Goal: Register for event/course

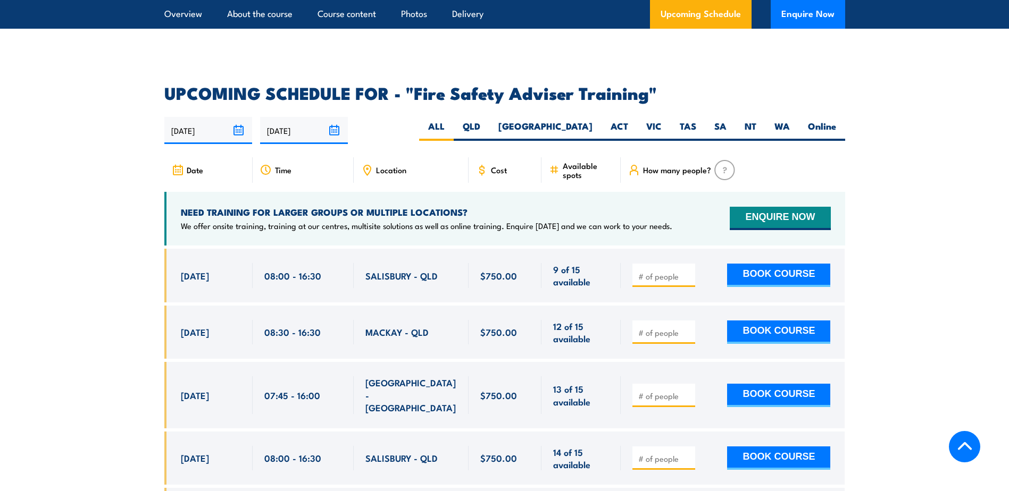
scroll to position [1648, 0]
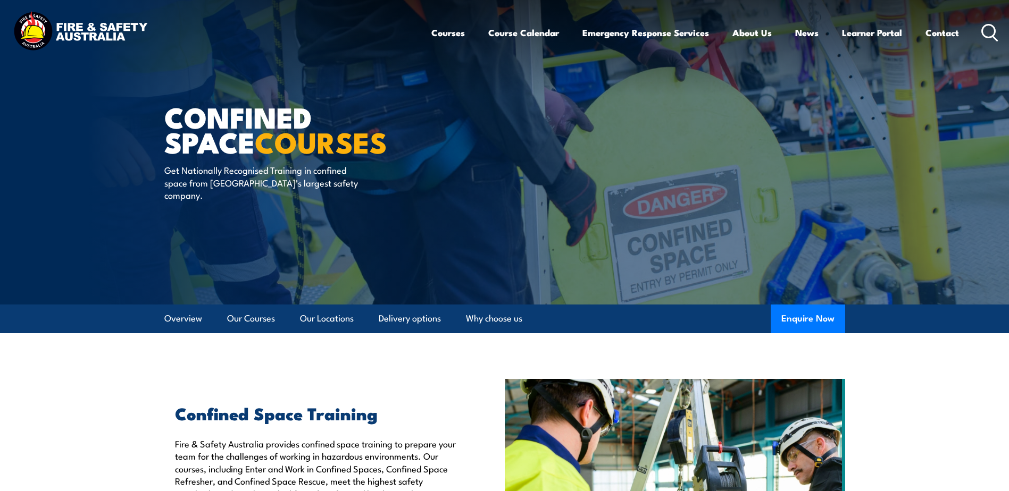
click at [979, 38] on div "Courses Course Calendar Emergency Response Services Services Overview Emergency…" at bounding box center [714, 33] width 567 height 46
click at [986, 32] on icon at bounding box center [989, 33] width 17 height 18
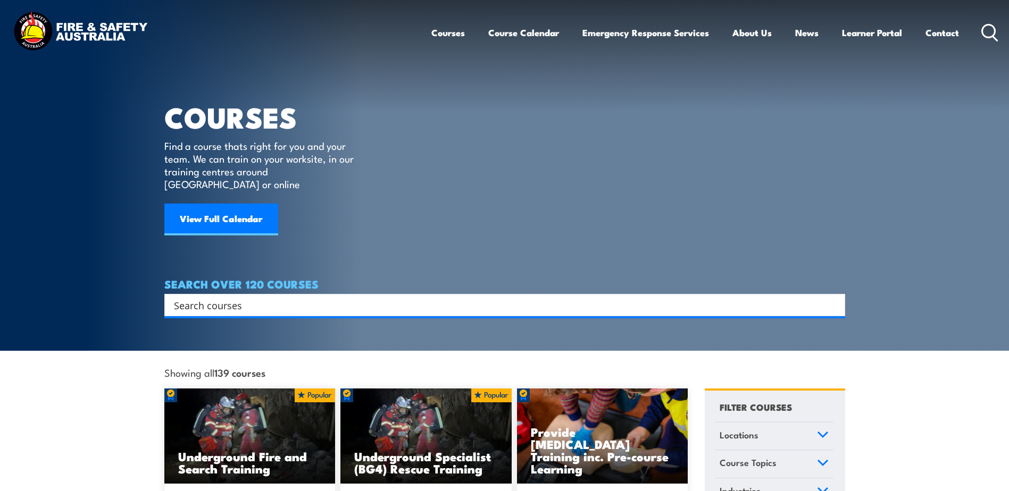
click at [189, 297] on input "Search input" at bounding box center [498, 305] width 648 height 16
type input "fire safety advisor"
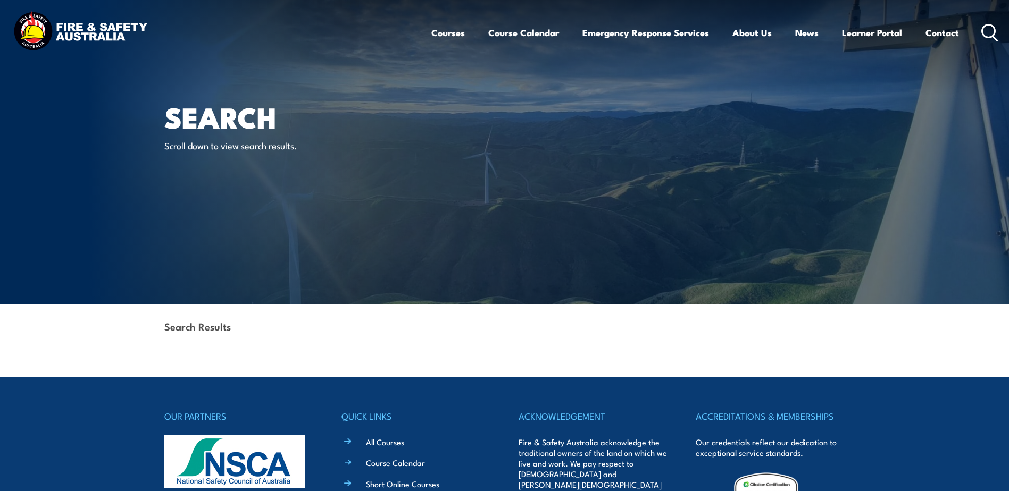
click at [251, 459] on img at bounding box center [234, 461] width 141 height 53
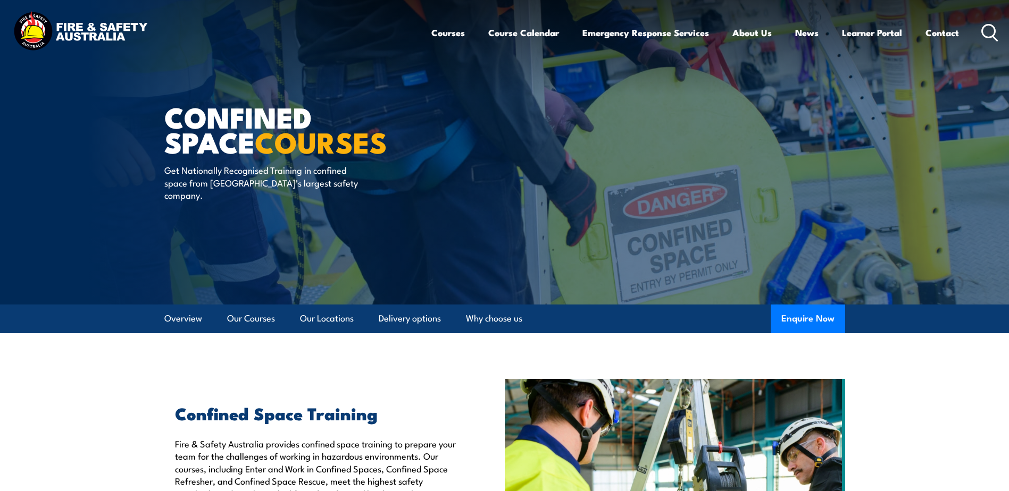
click at [990, 29] on icon at bounding box center [989, 33] width 17 height 18
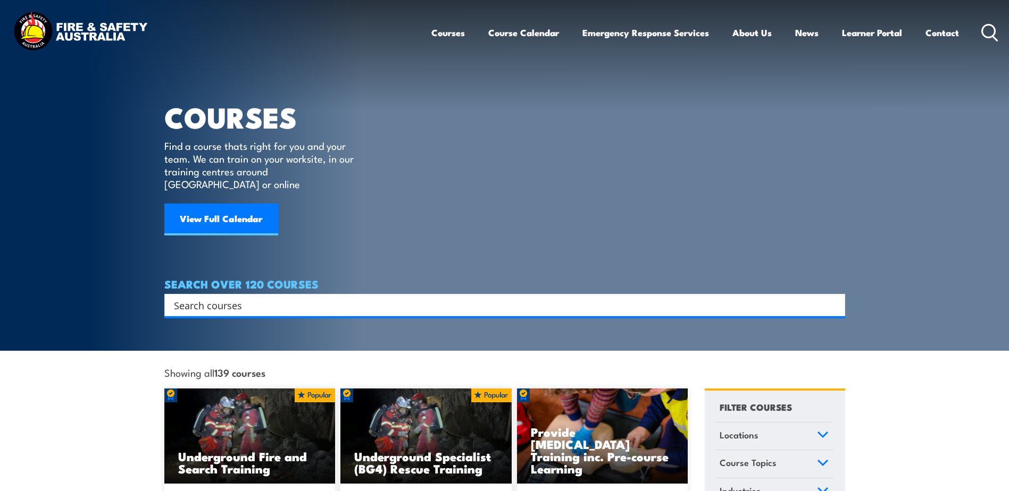
click at [221, 297] on input "Search input" at bounding box center [498, 305] width 648 height 16
type input "fire safety advisor"
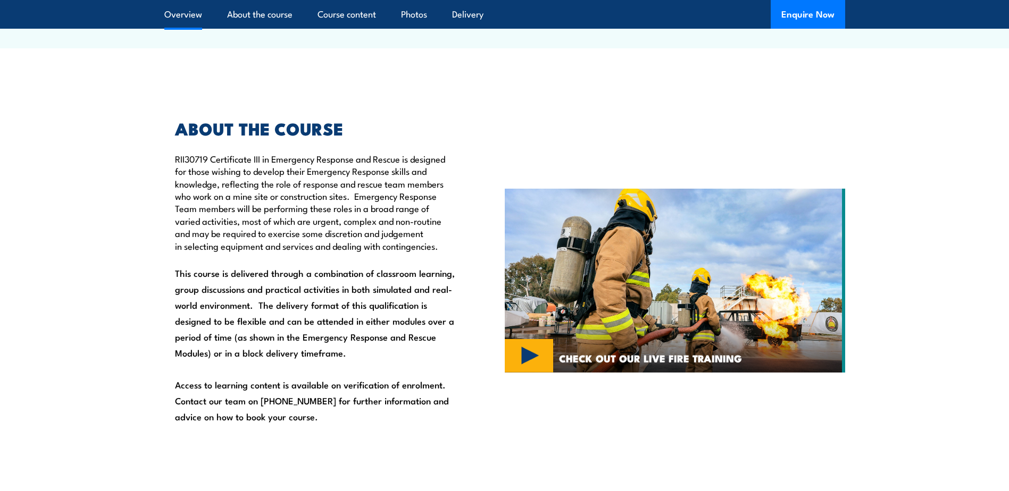
scroll to position [638, 0]
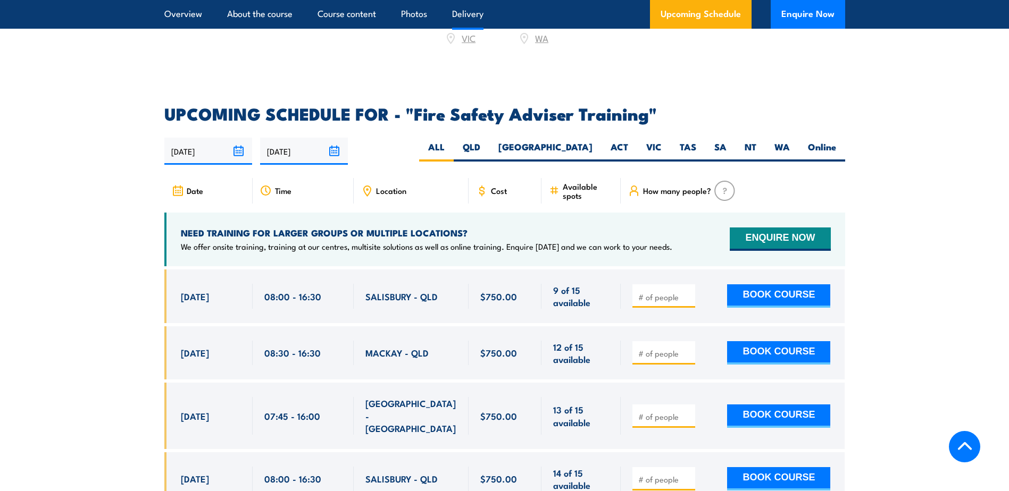
scroll to position [1648, 0]
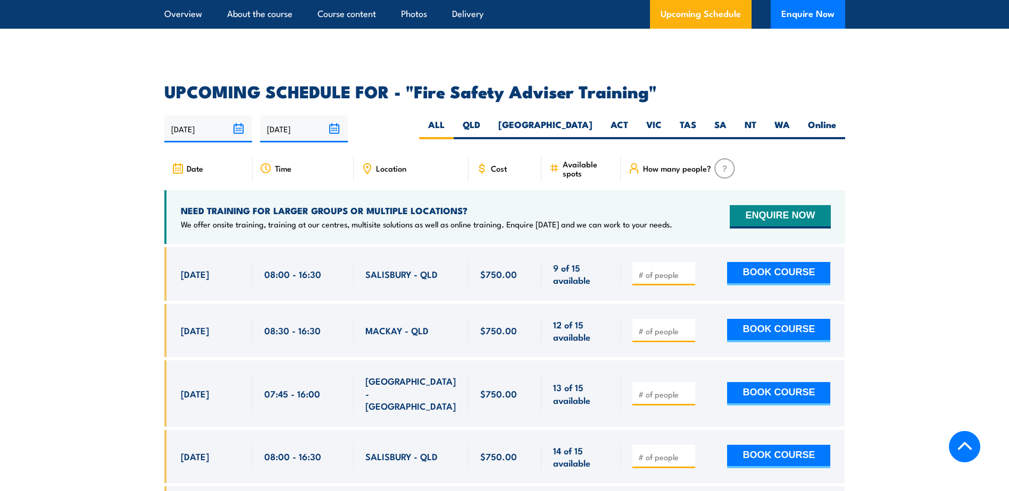
click at [640, 276] on span at bounding box center [663, 274] width 55 height 12
click at [659, 280] on input "number" at bounding box center [664, 275] width 53 height 11
type input "1"
click at [918, 307] on section "UPCOMING SCHEDULE FOR - "Fire Safety Adviser Training" 21/08/2025 17/02/2026 1" at bounding box center [504, 348] width 1009 height 530
click at [810, 278] on button "BOOK COURSE" at bounding box center [778, 273] width 103 height 23
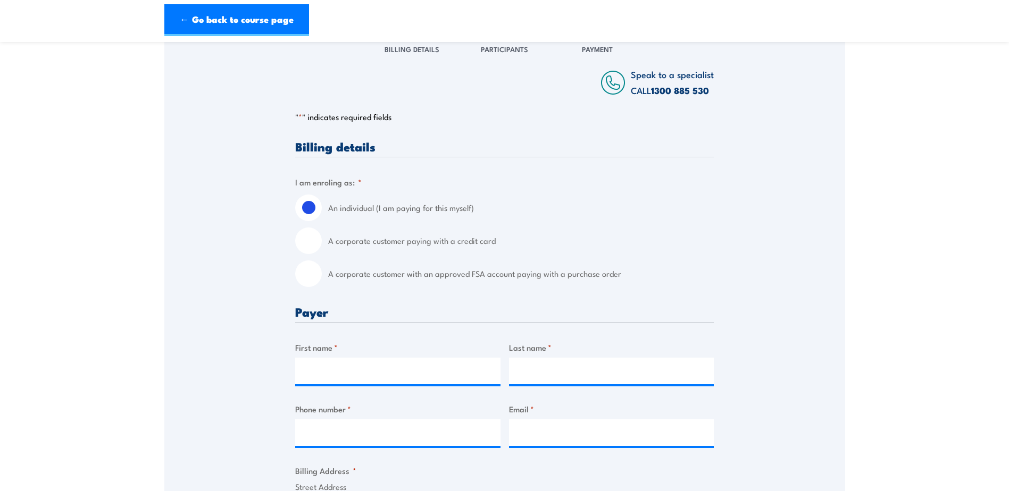
scroll to position [160, 0]
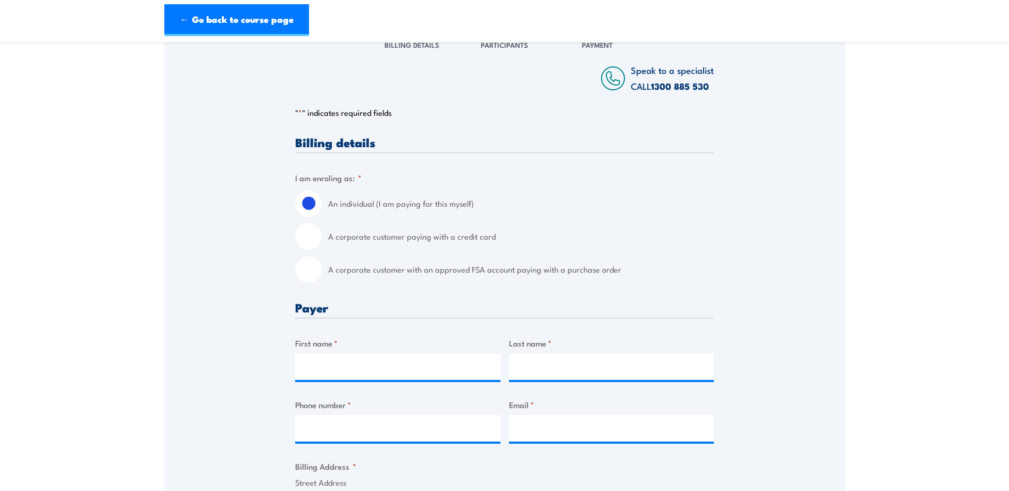
click at [309, 244] on input "A corporate customer paying with a credit card" at bounding box center [308, 236] width 27 height 27
radio input "true"
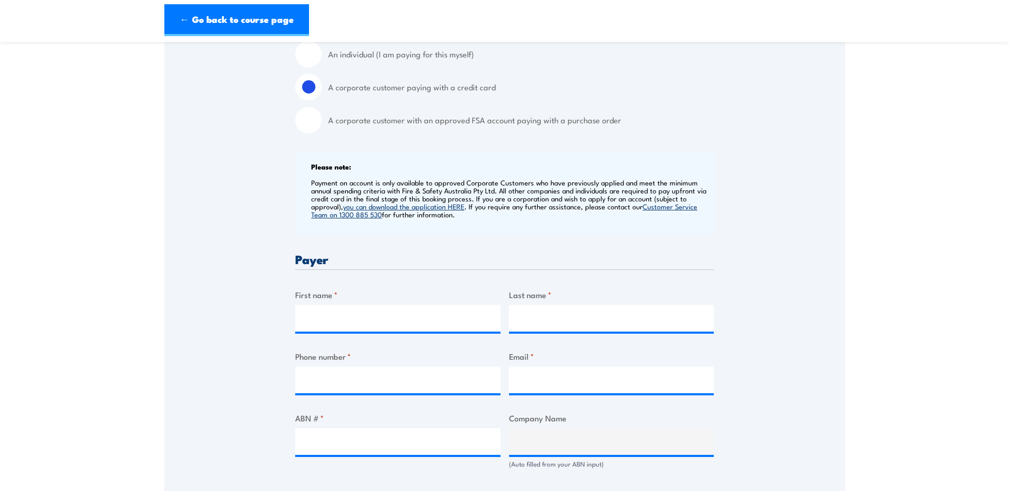
scroll to position [372, 0]
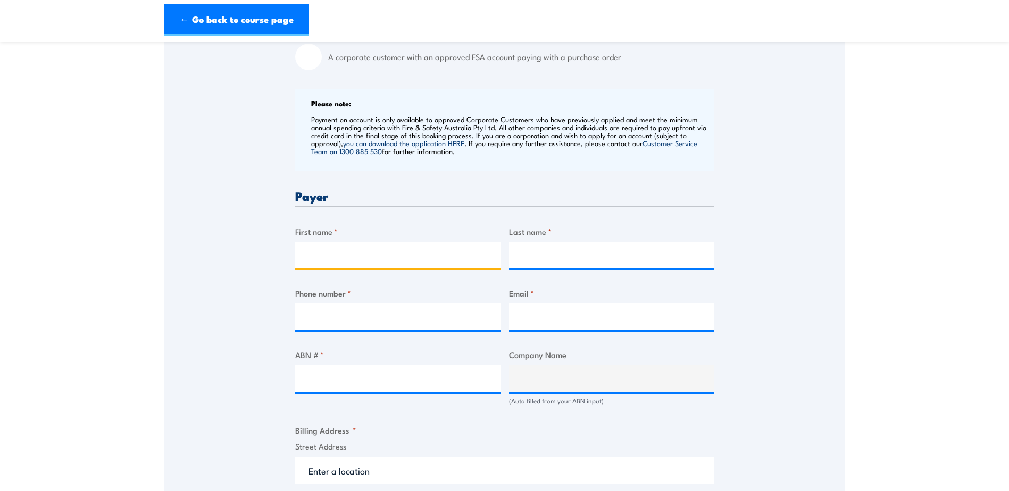
click at [359, 269] on input "First name *" at bounding box center [397, 255] width 205 height 27
type input "Deborah"
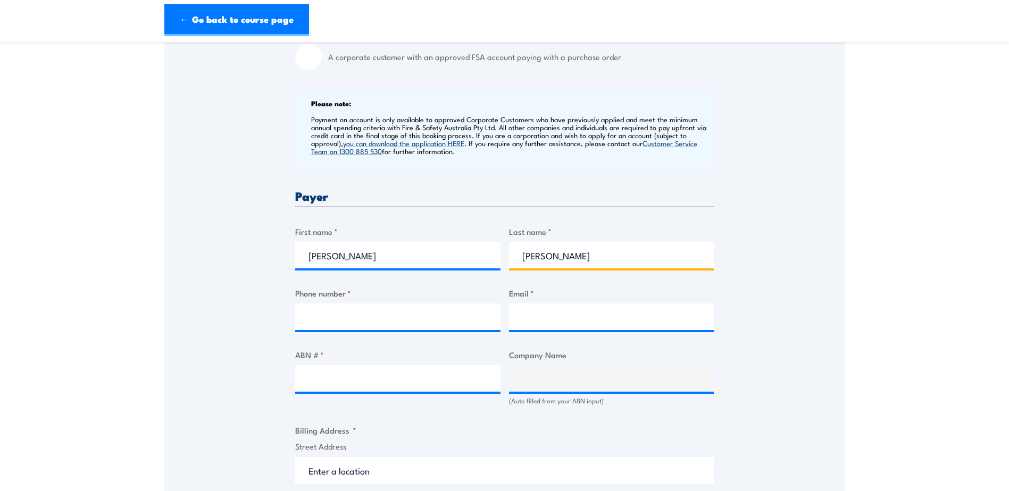
type input "Stanley"
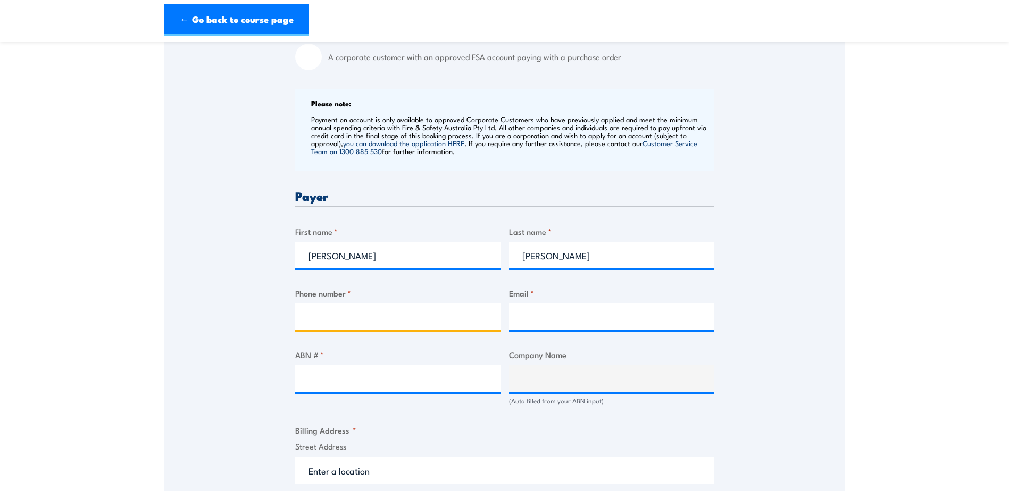
click at [354, 330] on input "Phone number *" at bounding box center [397, 317] width 205 height 27
type input "0733273027"
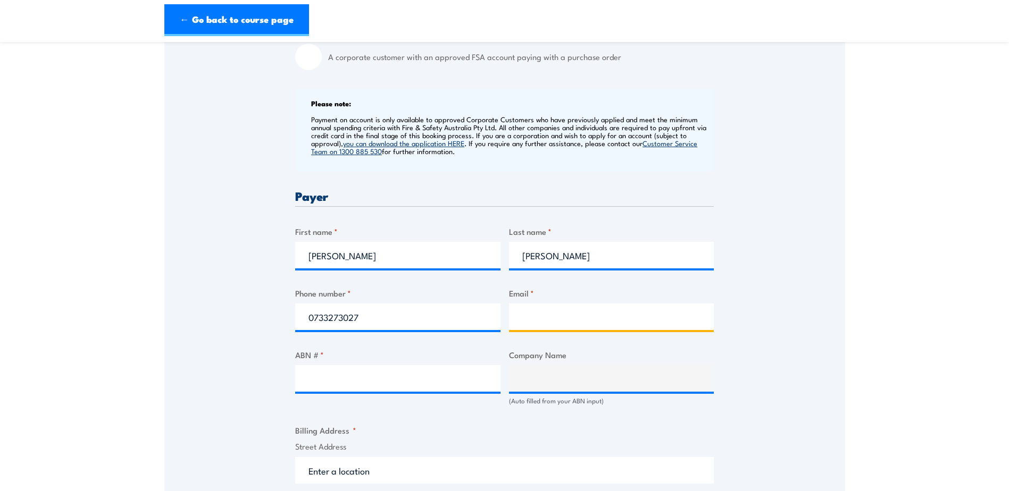
click at [540, 330] on input "Email *" at bounding box center [611, 317] width 205 height 27
type input "deborahs@dymark.com.au"
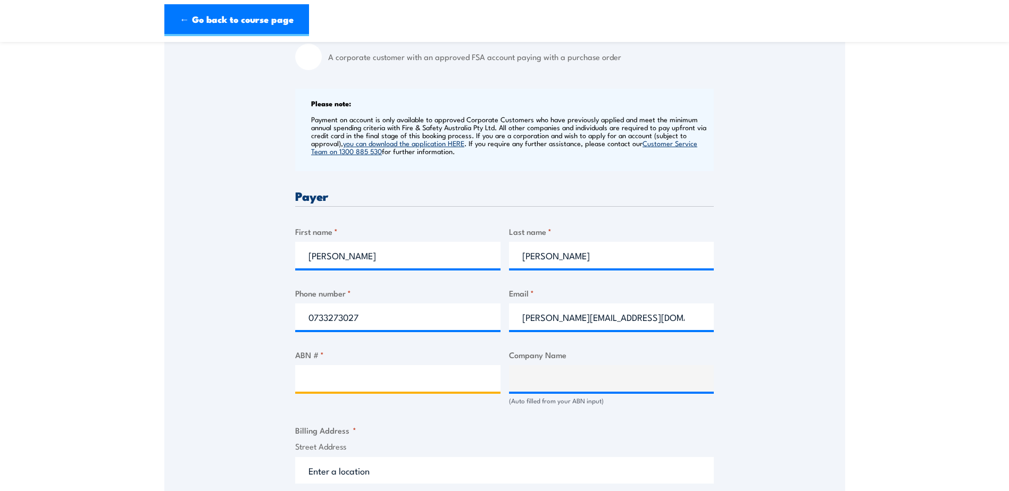
click at [473, 374] on input "ABN # *" at bounding box center [397, 378] width 205 height 27
paste input "62 007 645 687"
type input "62 007 645 687"
type input "DY-MARK (AUST.) PTY. LTD."
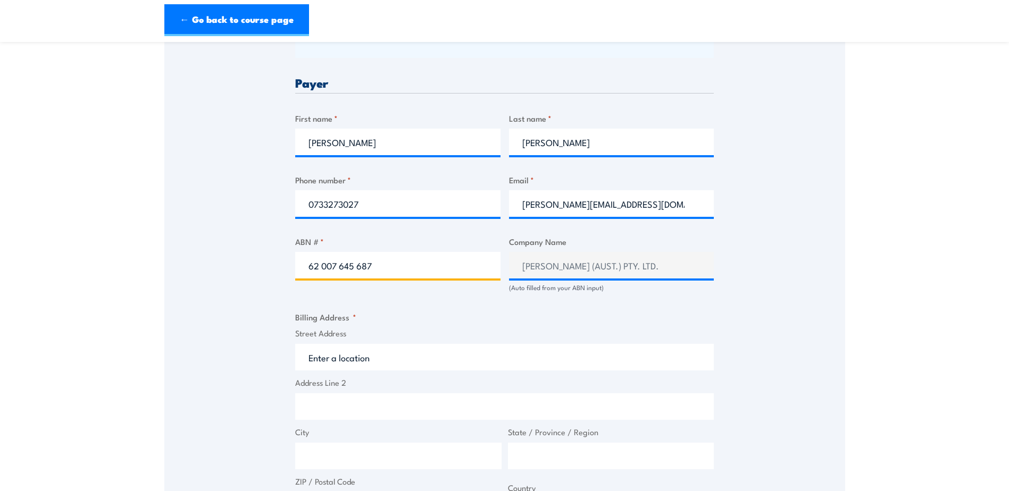
scroll to position [532, 0]
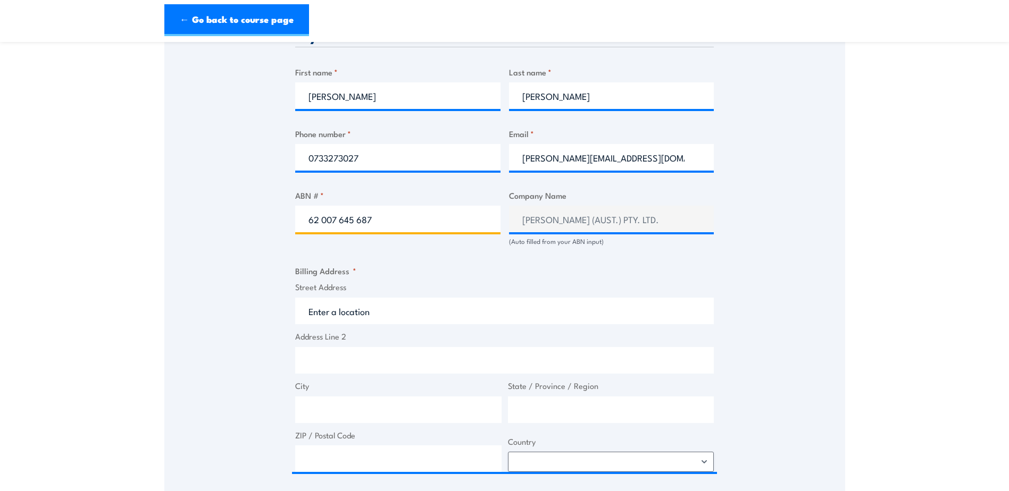
type input "62 007 645 687"
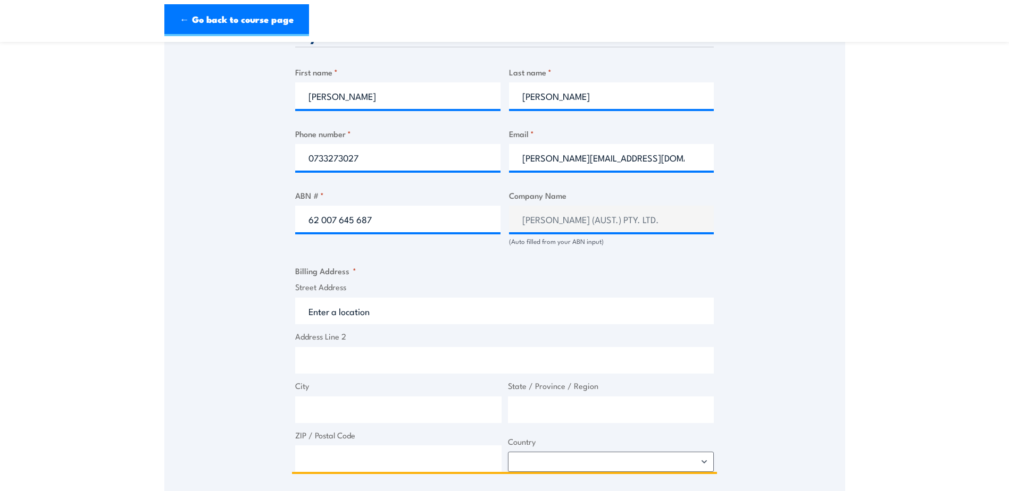
click at [359, 317] on input "Street Address" at bounding box center [504, 311] width 418 height 27
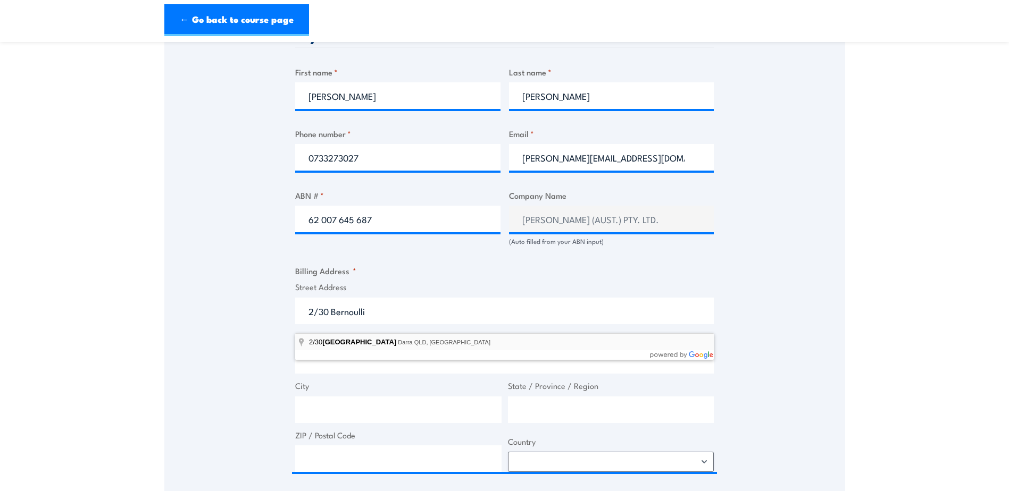
type input "2/30 Bernoulli Street, Darra QLD, Australia"
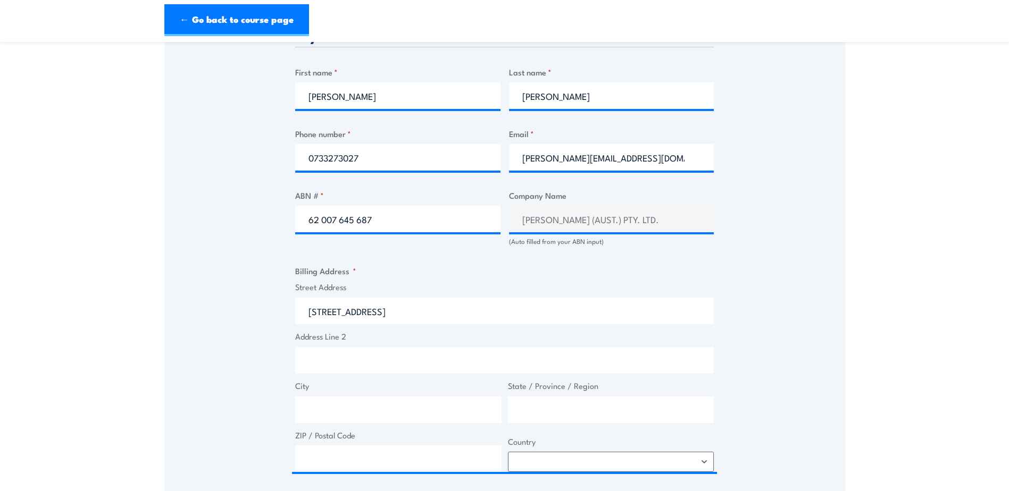
type input "30 Bernoulli St"
type input "Darra"
type input "[GEOGRAPHIC_DATA]"
type input "4076"
select select "Australia"
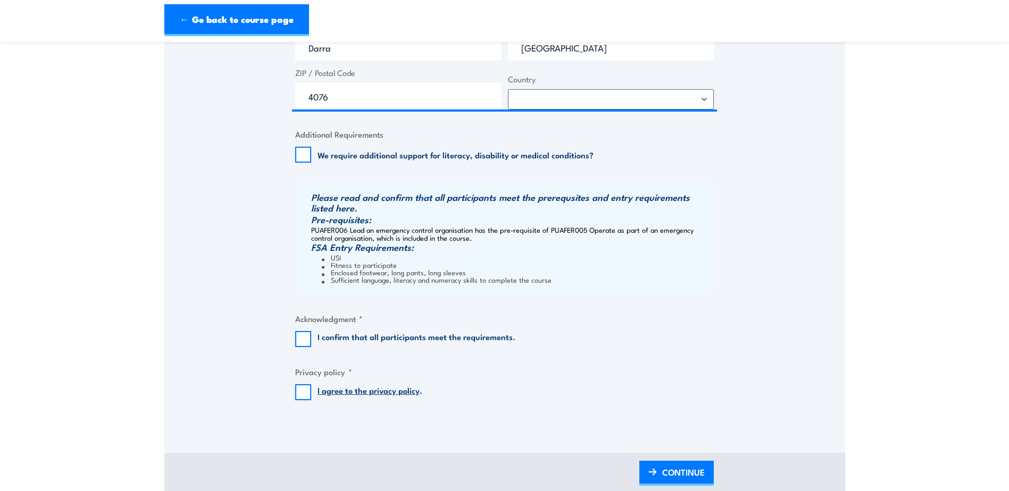
scroll to position [957, 0]
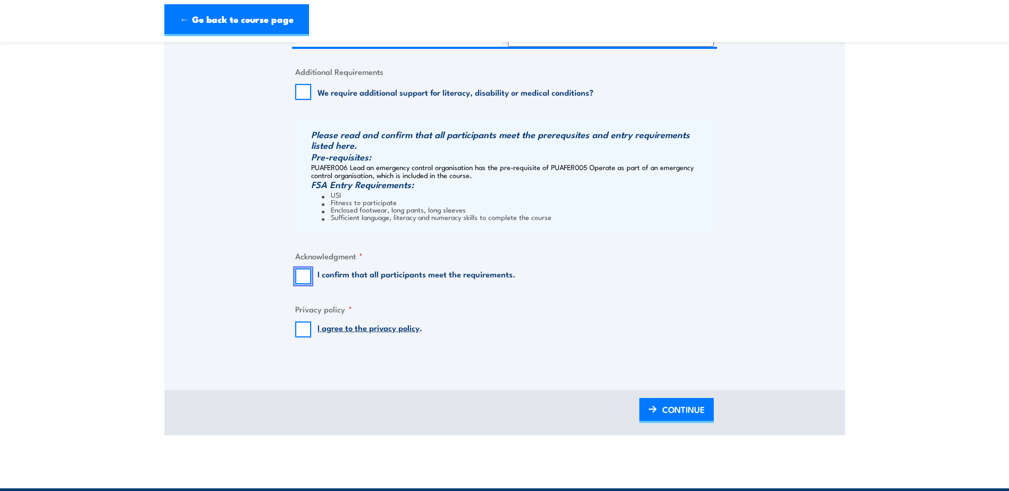
click at [306, 284] on input "I confirm that all participants meet the requirements." at bounding box center [303, 277] width 16 height 16
checkbox input "true"
click at [300, 338] on input "I agree to the privacy policy ." at bounding box center [303, 330] width 16 height 16
checkbox input "true"
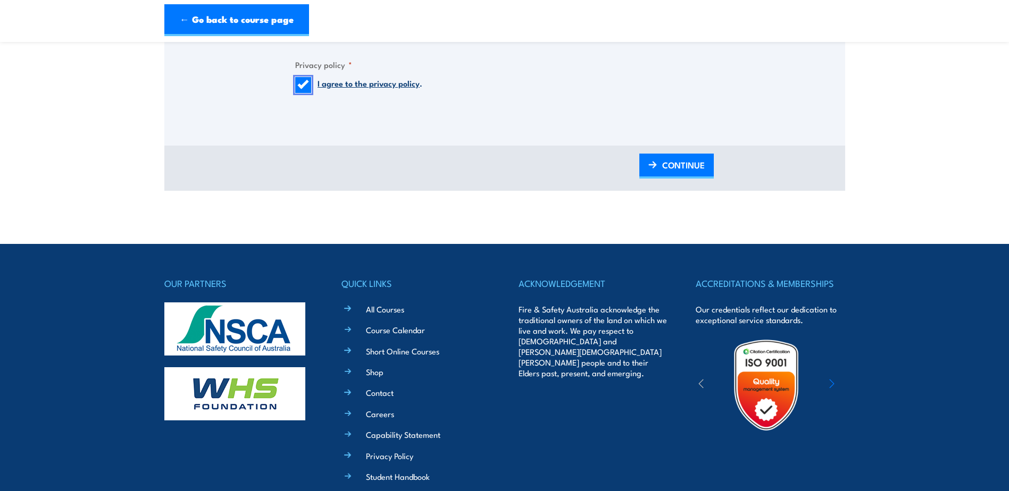
scroll to position [1223, 0]
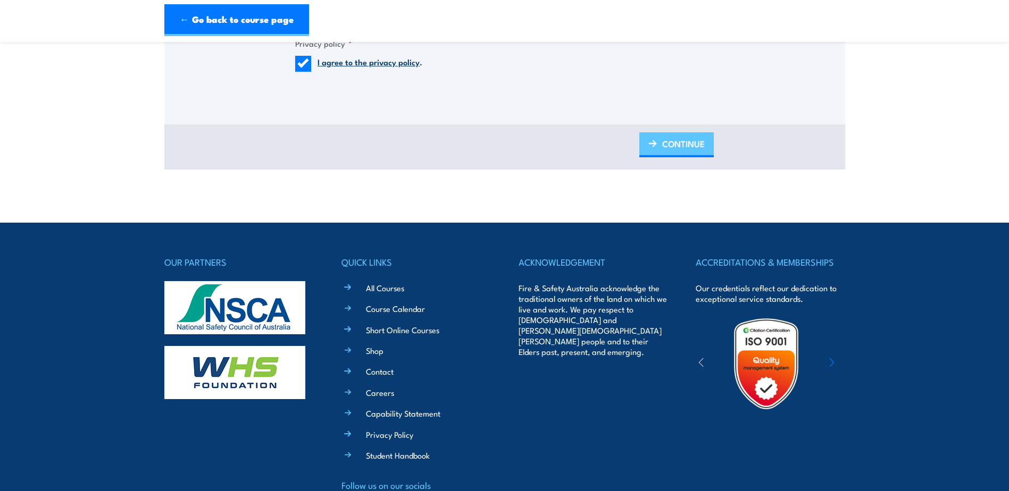
click at [679, 154] on span "CONTINUE" at bounding box center [683, 144] width 43 height 28
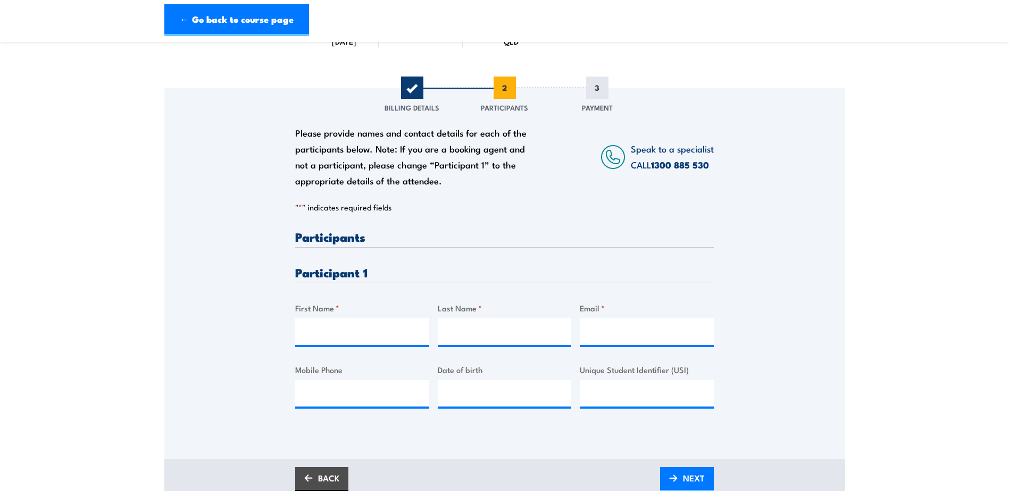
scroll to position [160, 0]
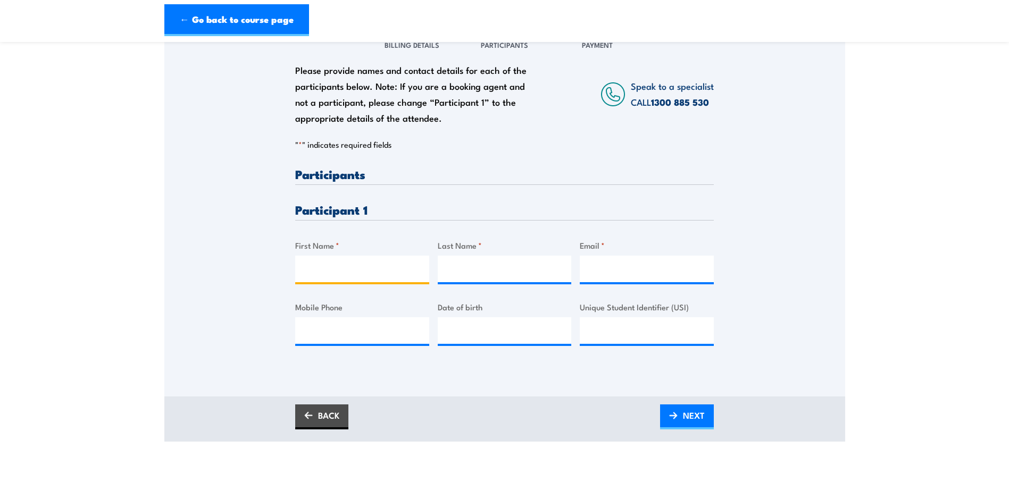
click at [331, 277] on input "First Name *" at bounding box center [362, 269] width 134 height 27
type input "Deborah"
type input "Stanley"
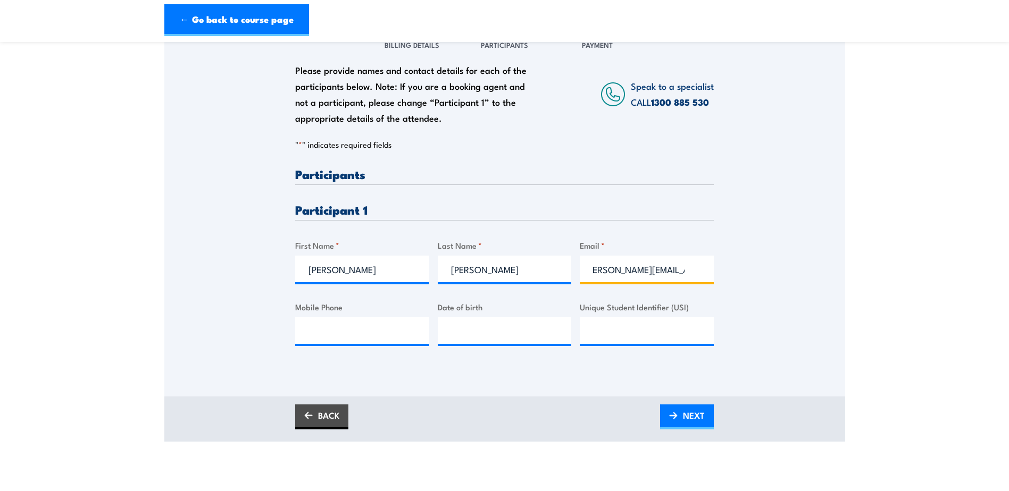
scroll to position [0, 14]
type input "deborahs@dymark.com.au"
click at [332, 343] on input "Mobile Phone" at bounding box center [362, 330] width 134 height 27
type input "0733273027"
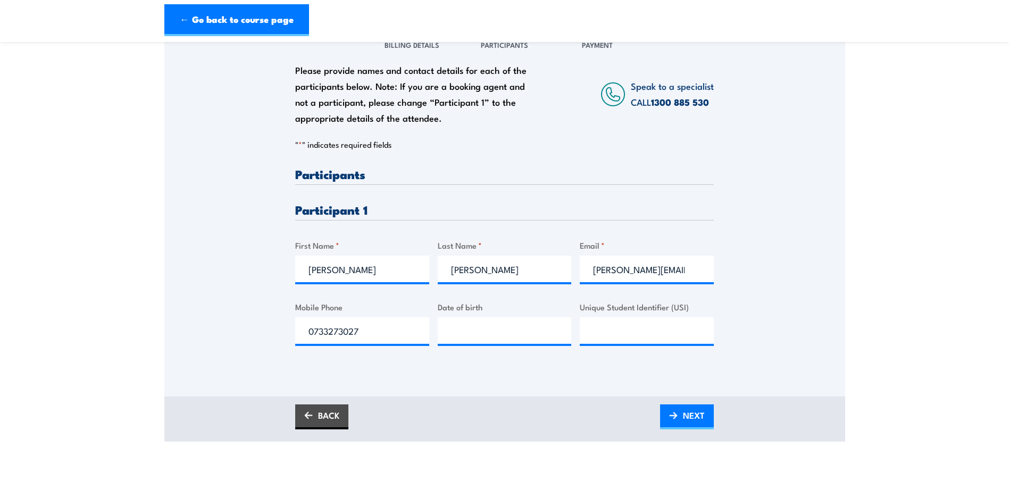
click at [471, 322] on div "Date of birth" at bounding box center [505, 322] width 134 height 43
click at [471, 338] on input "__/__/____" at bounding box center [505, 330] width 134 height 27
type input "06/11/1980"
click at [618, 333] on input "Unique Student Identifier (USI)" at bounding box center [647, 330] width 134 height 27
type input "ZGUM46836G"
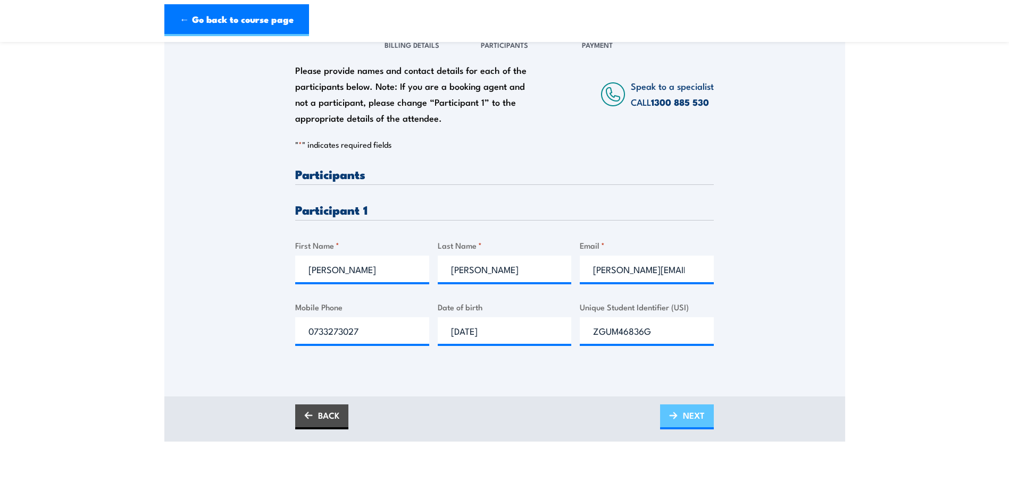
click at [692, 425] on span "NEXT" at bounding box center [694, 415] width 22 height 28
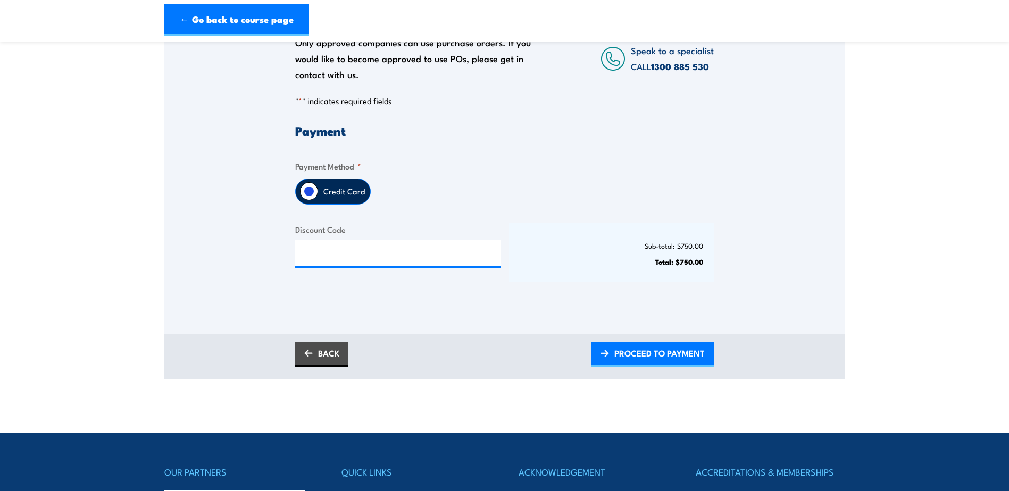
scroll to position [266, 0]
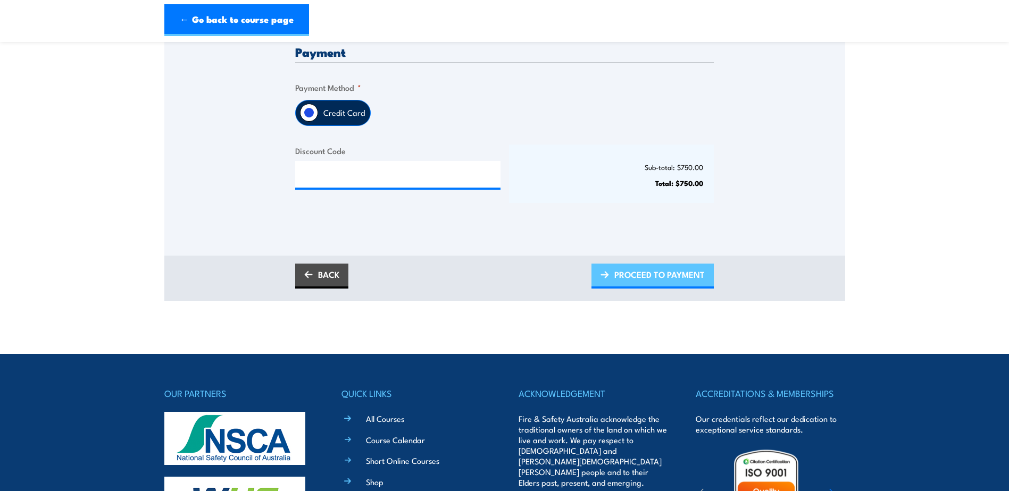
click at [647, 283] on span "PROCEED TO PAYMENT" at bounding box center [659, 275] width 90 height 28
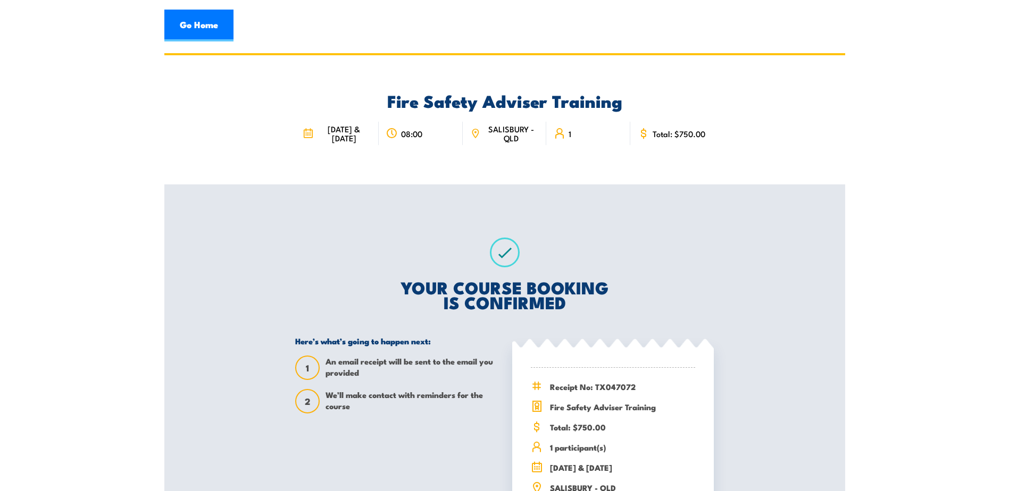
drag, startPoint x: 210, startPoint y: 27, endPoint x: 231, endPoint y: 57, distance: 37.0
click at [210, 27] on link "Go Home" at bounding box center [198, 26] width 69 height 32
